Goal: Find specific page/section

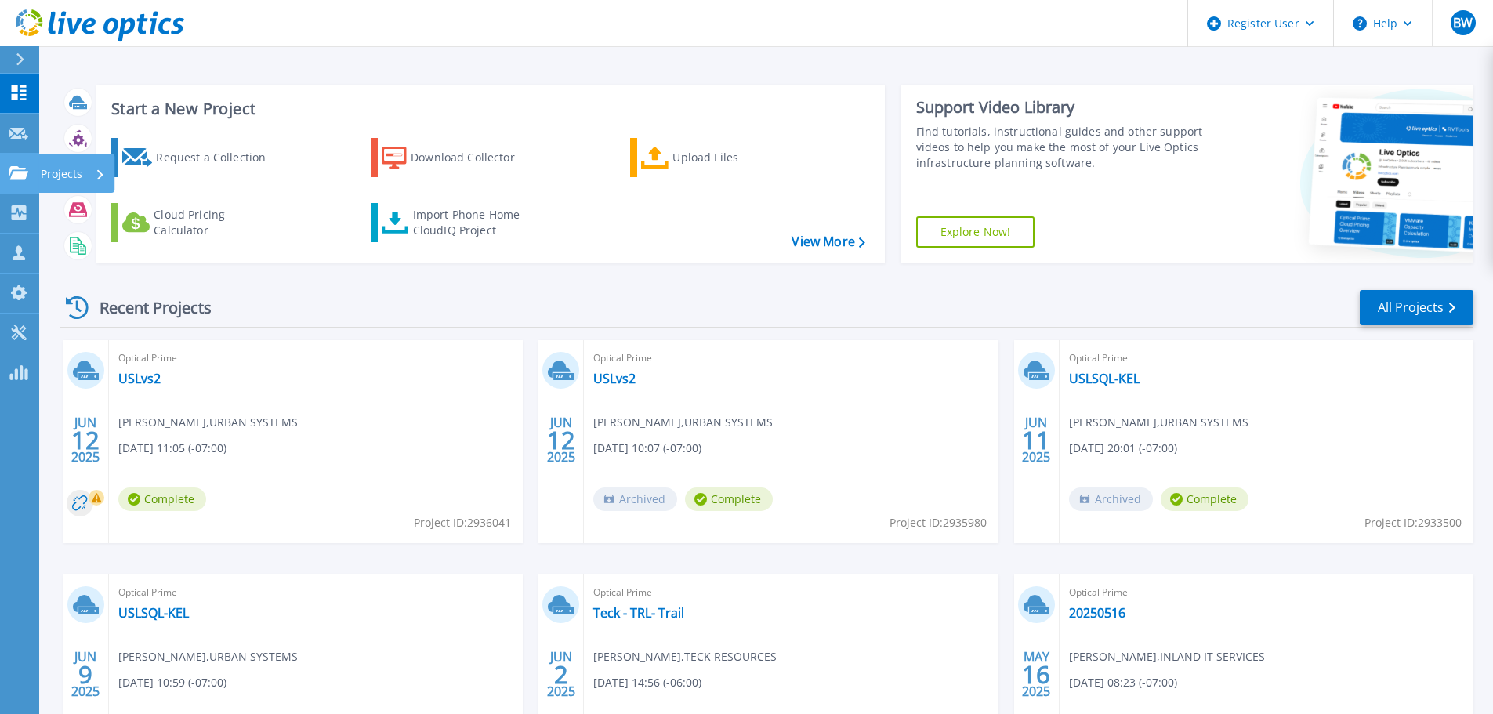
click at [56, 175] on p "Projects" at bounding box center [62, 174] width 42 height 41
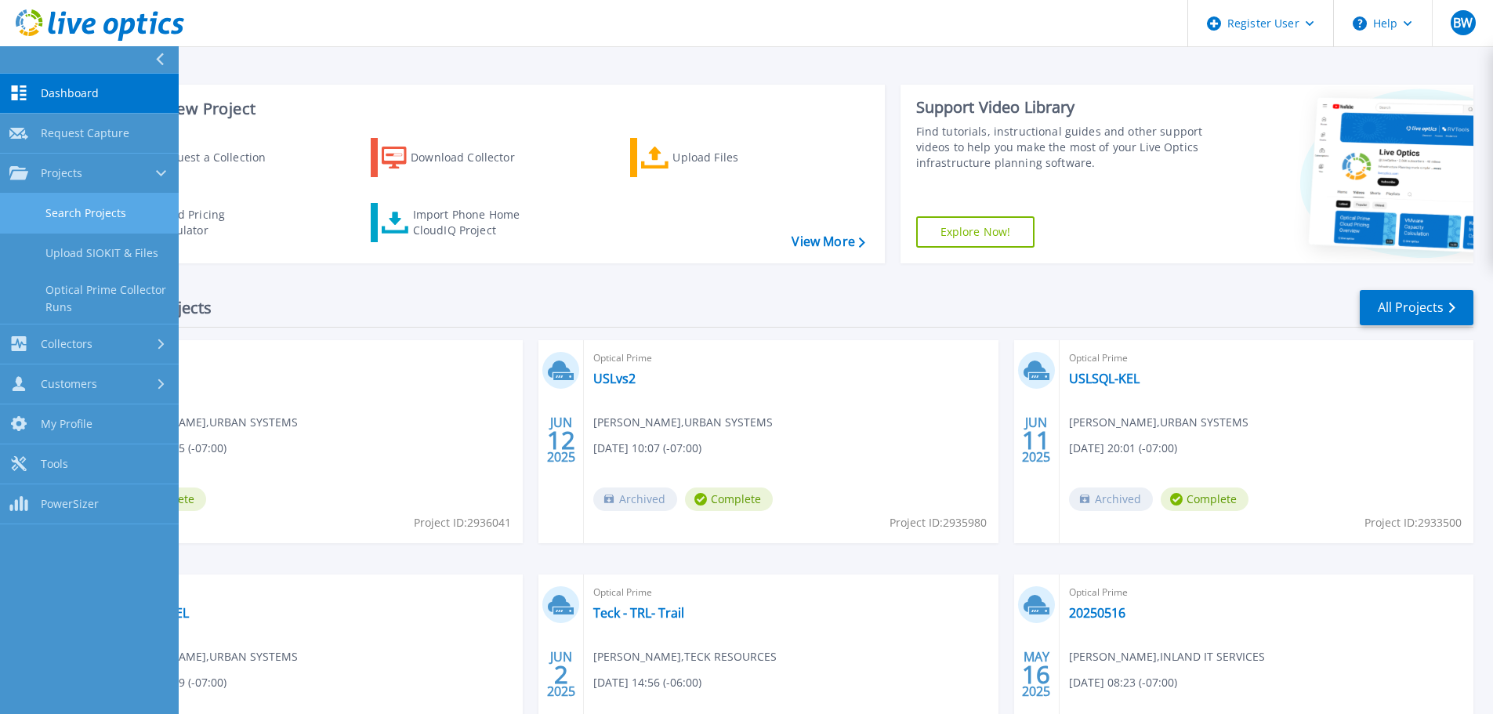
click at [71, 206] on link "Search Projects" at bounding box center [89, 214] width 179 height 40
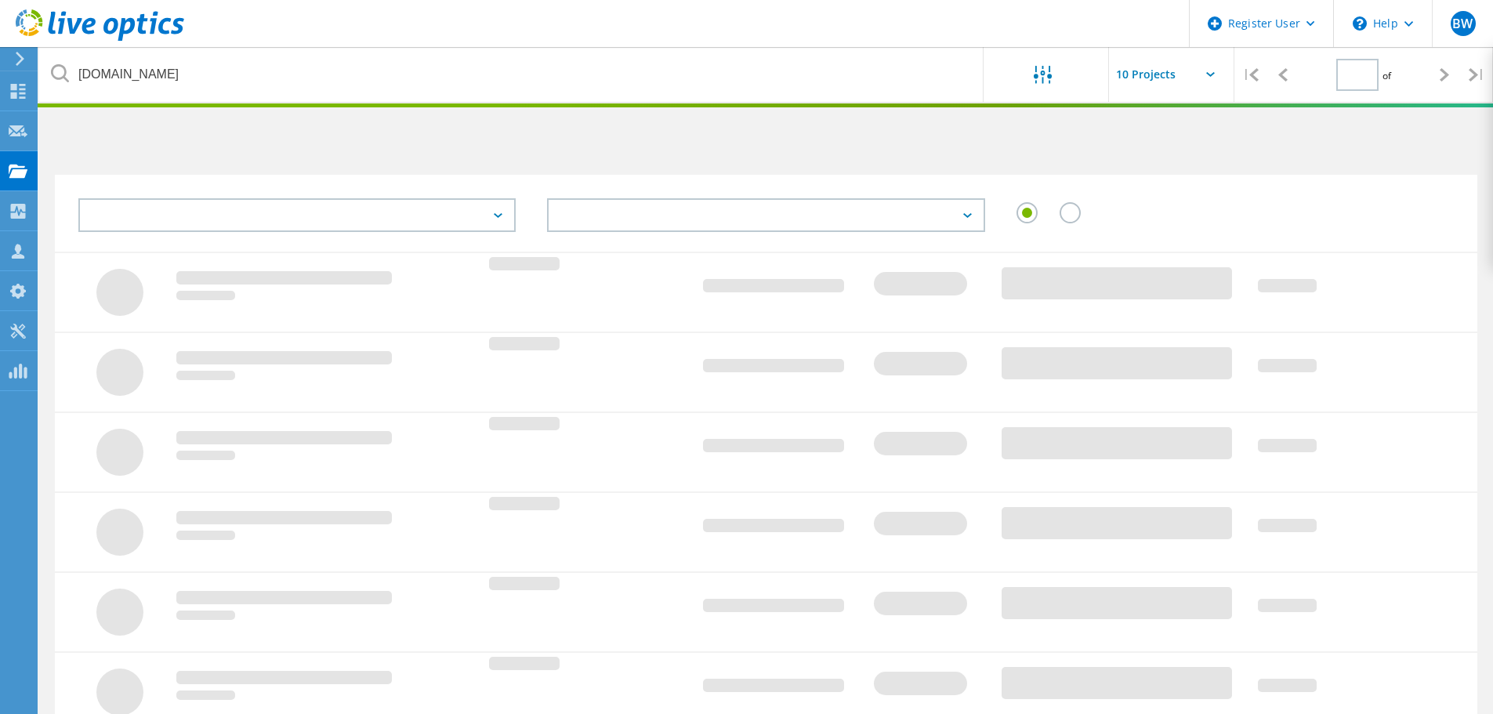
type input "1"
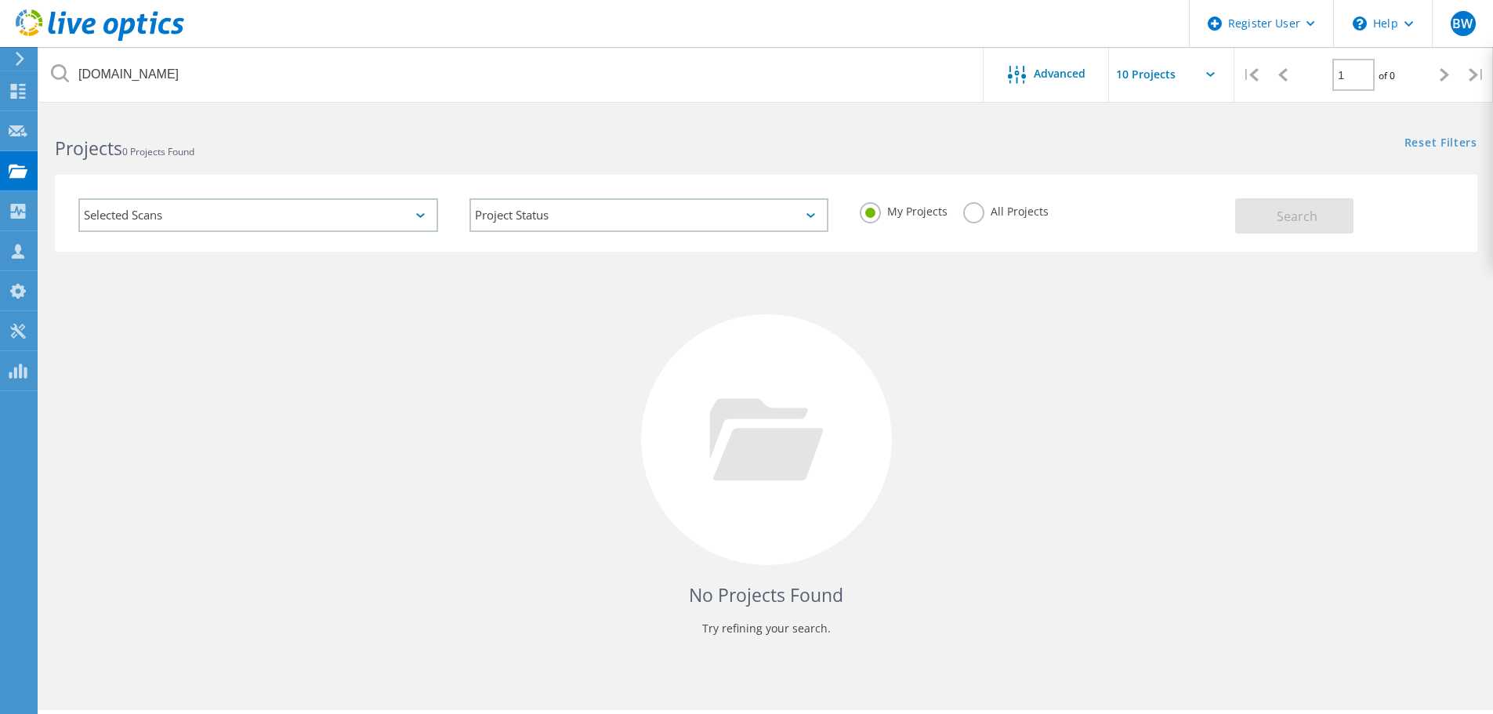
click at [965, 217] on label "All Projects" at bounding box center [1005, 209] width 85 height 15
click at [0, 0] on input "All Projects" at bounding box center [0, 0] width 0 height 0
click at [1288, 216] on span "Search" at bounding box center [1296, 216] width 41 height 17
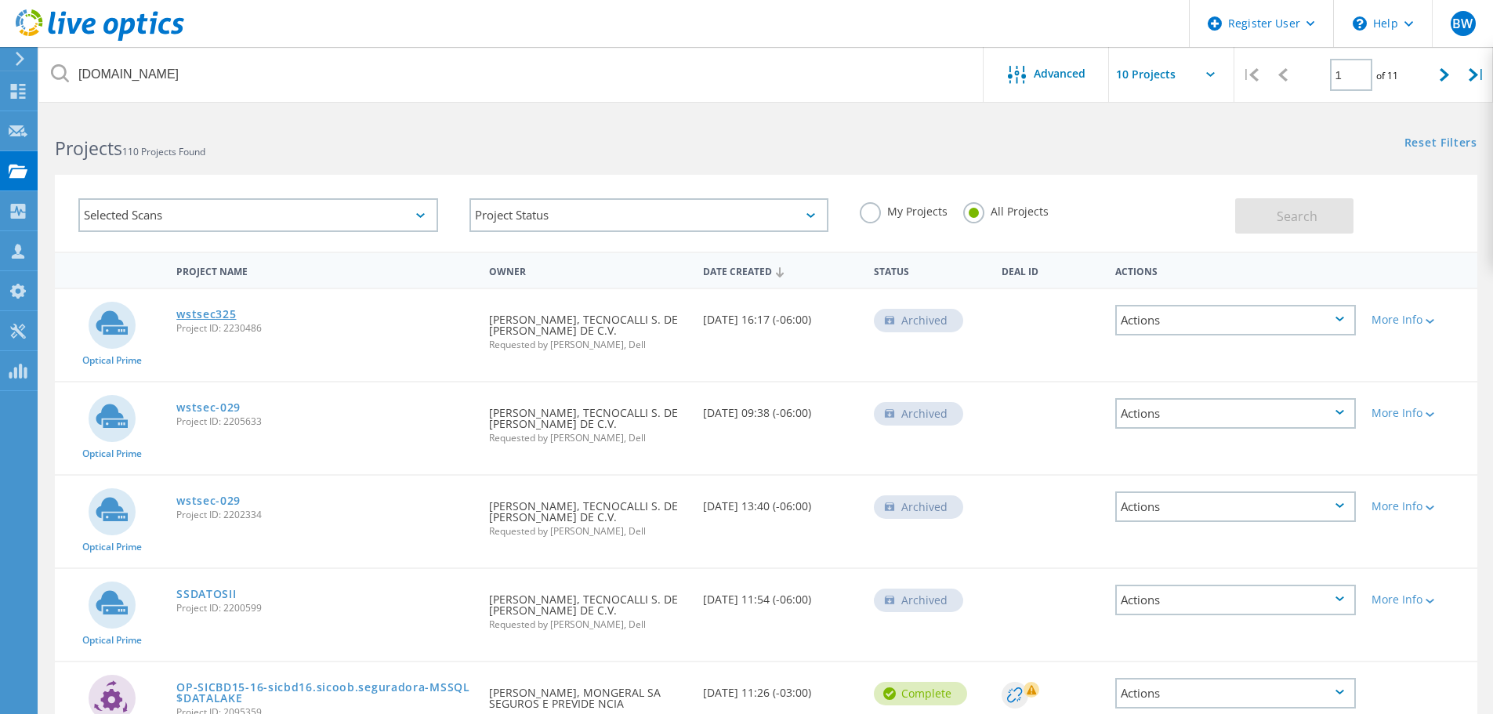
click at [204, 313] on link "wstsec325" at bounding box center [206, 314] width 60 height 11
